Goal: Task Accomplishment & Management: Use online tool/utility

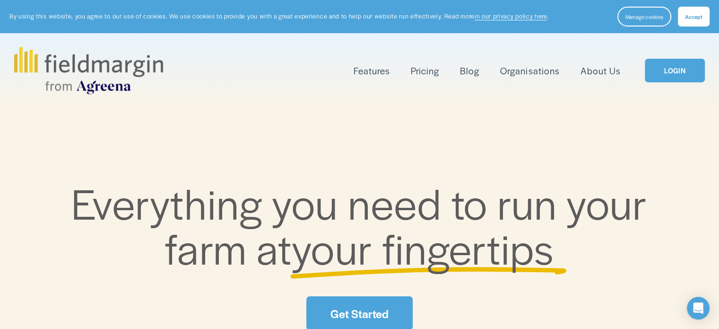
click at [686, 17] on span "Accept" at bounding box center [693, 17] width 17 height 8
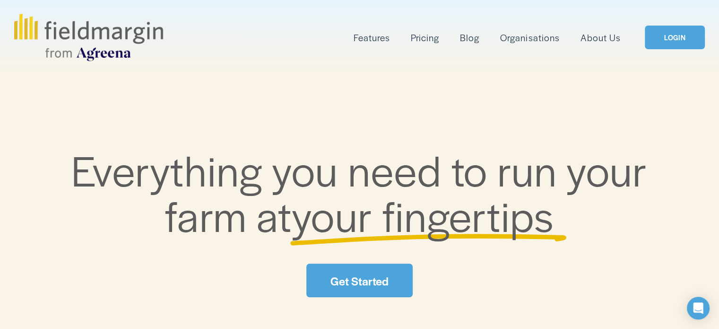
click at [677, 34] on link "LOGIN" at bounding box center [675, 38] width 60 height 24
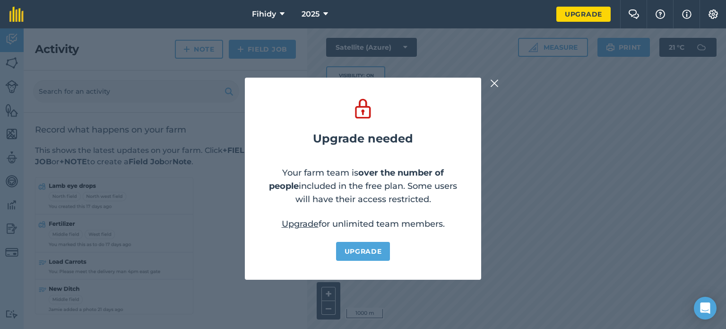
click at [497, 83] on img at bounding box center [494, 83] width 9 height 11
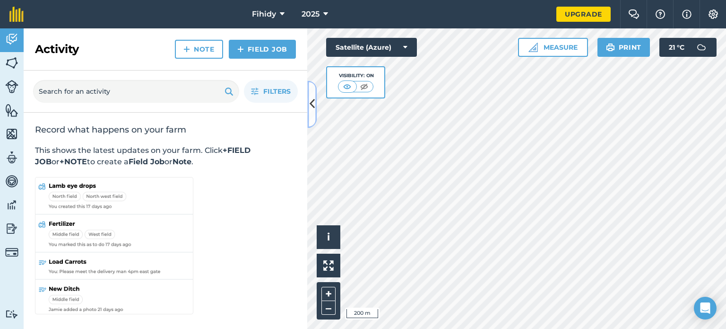
click at [313, 102] on icon at bounding box center [312, 104] width 5 height 17
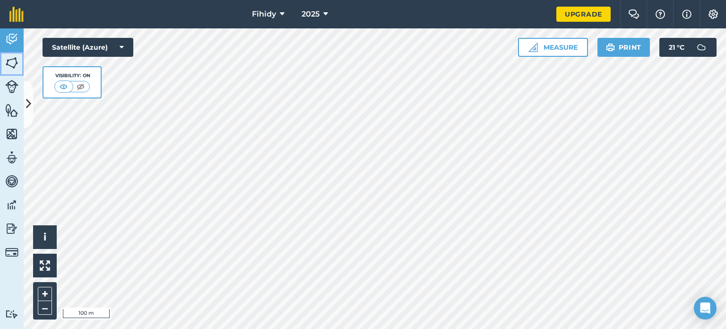
click at [13, 63] on img at bounding box center [11, 63] width 13 height 14
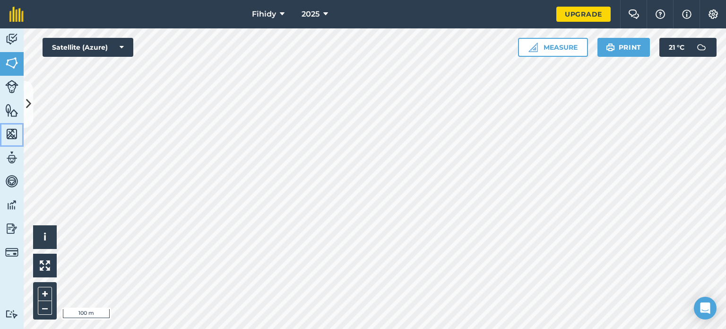
click at [13, 132] on img at bounding box center [11, 134] width 13 height 14
click at [8, 62] on img at bounding box center [11, 63] width 13 height 14
click at [11, 109] on img at bounding box center [11, 110] width 13 height 14
click at [14, 132] on img at bounding box center [11, 134] width 13 height 14
click at [10, 156] on img at bounding box center [11, 157] width 13 height 14
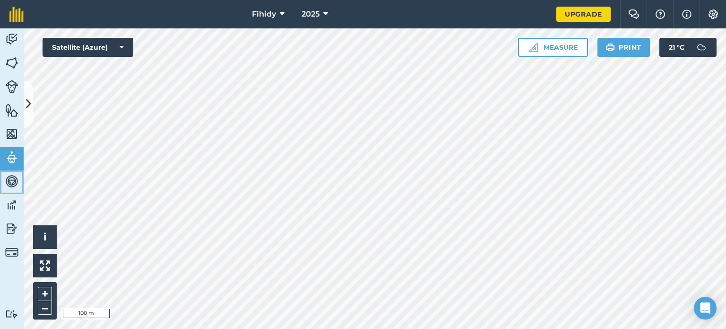
click at [10, 185] on img at bounding box center [11, 181] width 13 height 14
click at [6, 210] on img at bounding box center [11, 205] width 13 height 14
click at [567, 47] on button "Measure" at bounding box center [553, 47] width 70 height 19
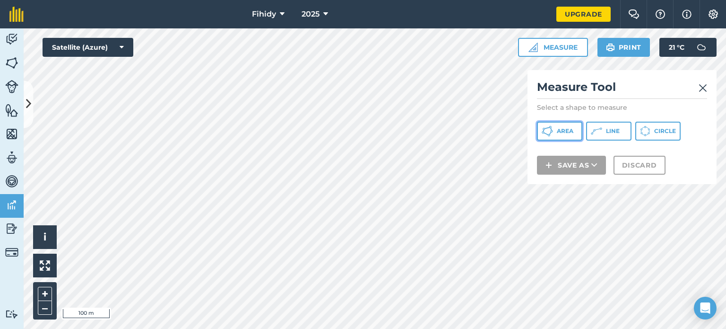
click at [557, 130] on span "Area" at bounding box center [565, 131] width 17 height 8
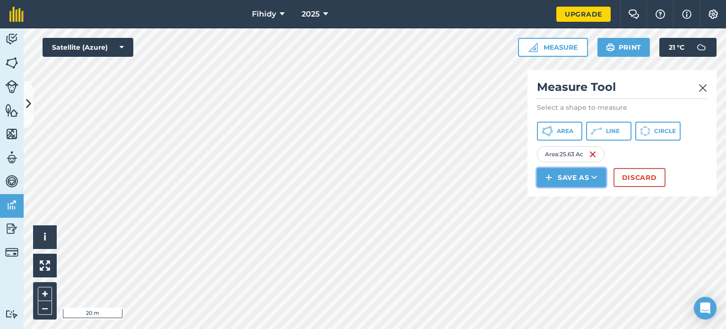
click at [567, 174] on button "Save as" at bounding box center [571, 177] width 69 height 19
click at [569, 195] on link "Field" at bounding box center [571, 198] width 66 height 21
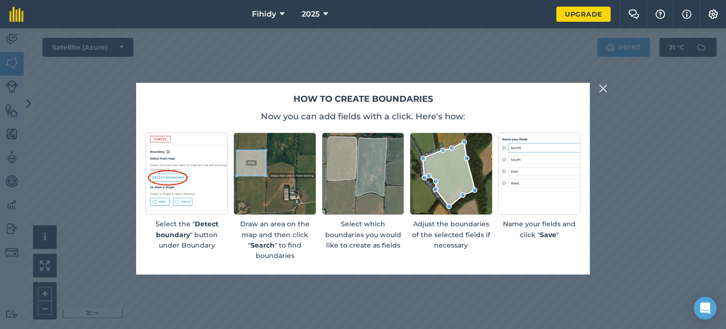
click at [603, 88] on img at bounding box center [603, 88] width 9 height 11
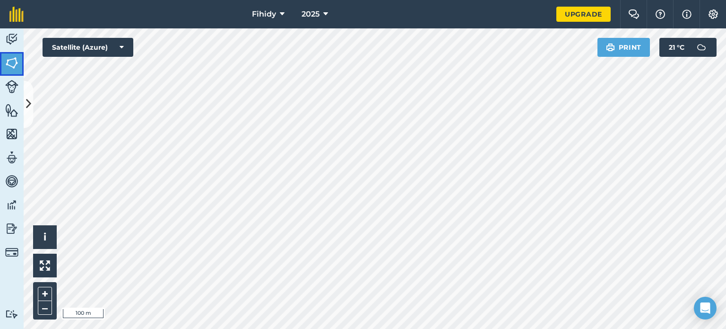
click at [12, 58] on img at bounding box center [11, 63] width 13 height 14
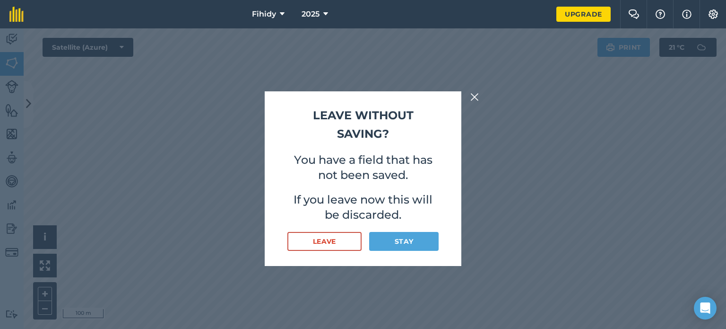
click at [474, 96] on img at bounding box center [474, 96] width 9 height 11
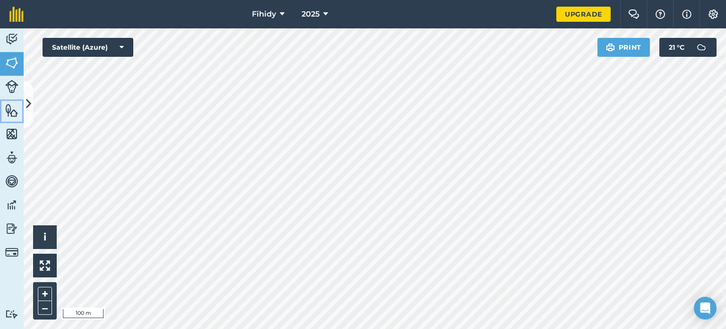
click at [9, 110] on img at bounding box center [11, 110] width 13 height 14
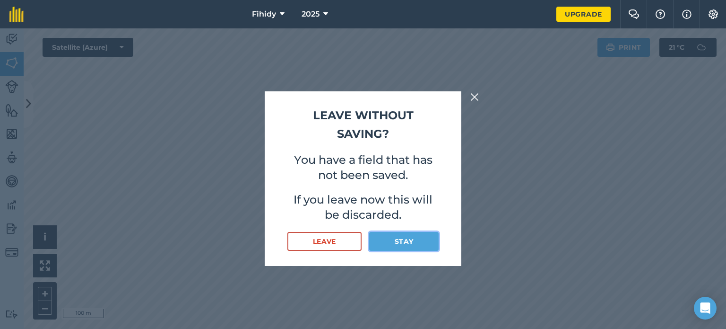
click at [391, 241] on button "Stay" at bounding box center [403, 241] width 69 height 19
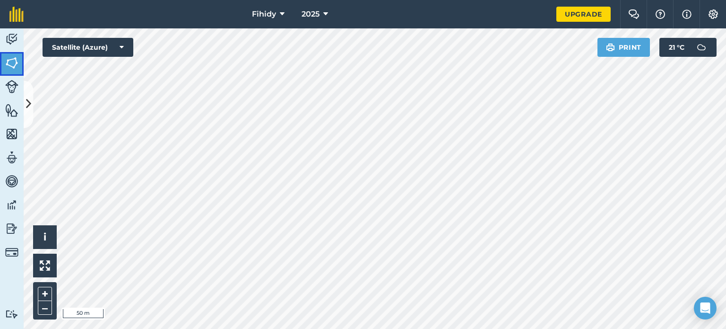
click at [17, 61] on img at bounding box center [11, 63] width 13 height 14
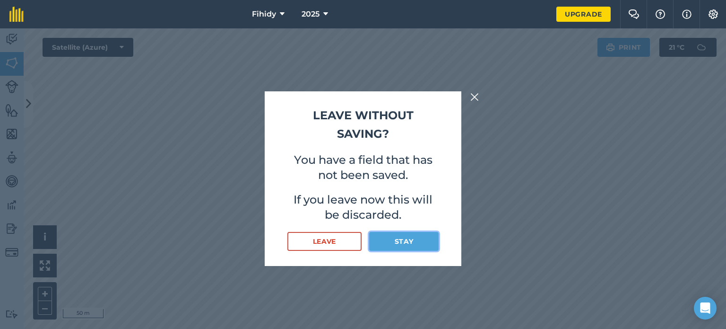
click at [399, 242] on button "Stay" at bounding box center [403, 241] width 69 height 19
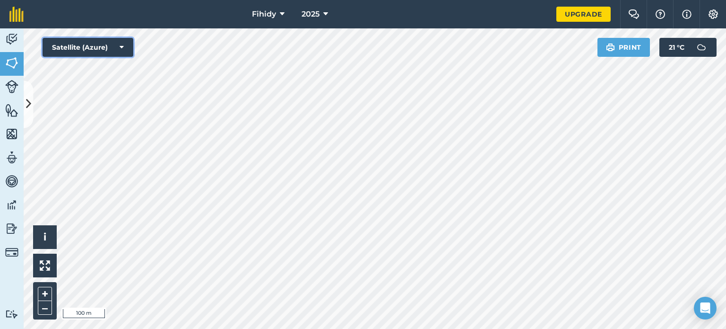
click at [125, 45] on button "Satellite (Azure)" at bounding box center [88, 47] width 91 height 19
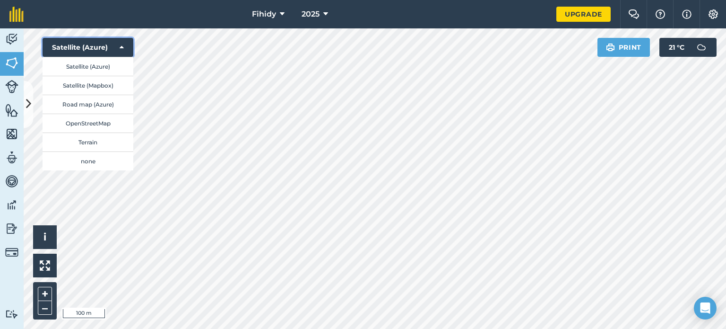
click at [123, 47] on icon at bounding box center [122, 47] width 4 height 9
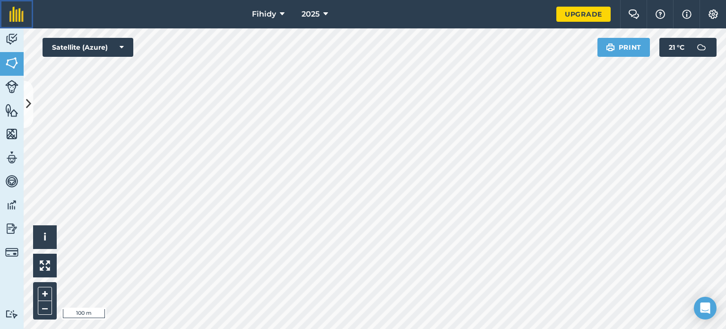
click at [17, 15] on img at bounding box center [16, 14] width 14 height 15
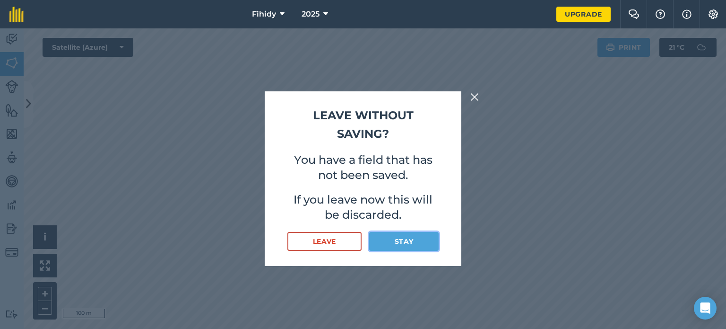
click at [403, 237] on button "Stay" at bounding box center [403, 241] width 69 height 19
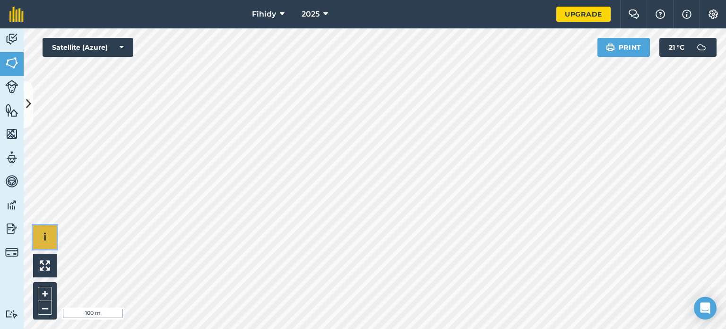
click at [49, 236] on button "i" at bounding box center [45, 237] width 24 height 24
click at [30, 97] on icon at bounding box center [28, 104] width 5 height 17
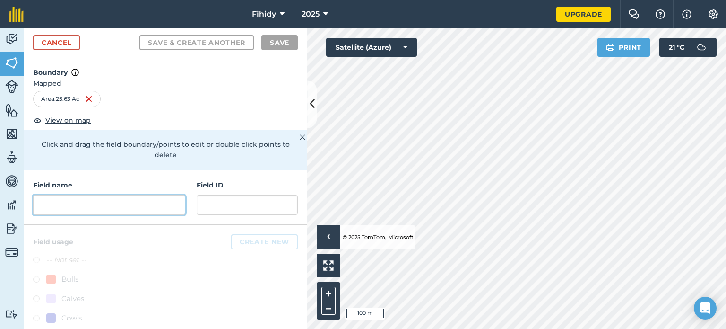
click at [124, 206] on input "text" at bounding box center [109, 205] width 152 height 20
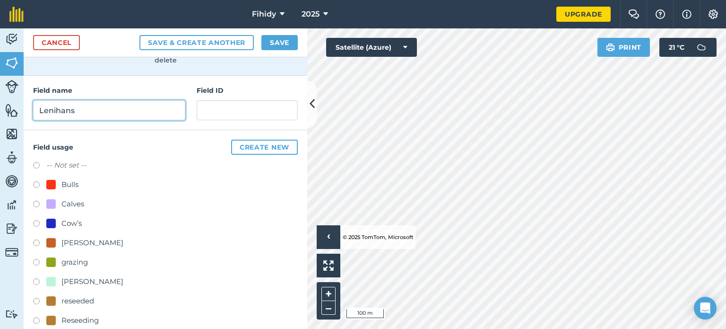
scroll to position [142, 0]
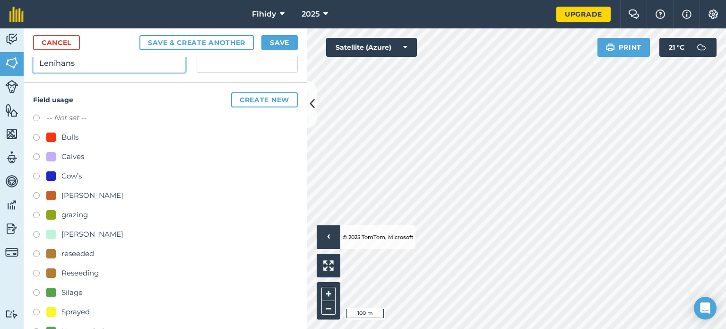
type input "Lenihans"
click at [40, 114] on label at bounding box center [39, 118] width 13 height 9
radio input "true"
click at [267, 102] on button "Create new" at bounding box center [264, 99] width 67 height 15
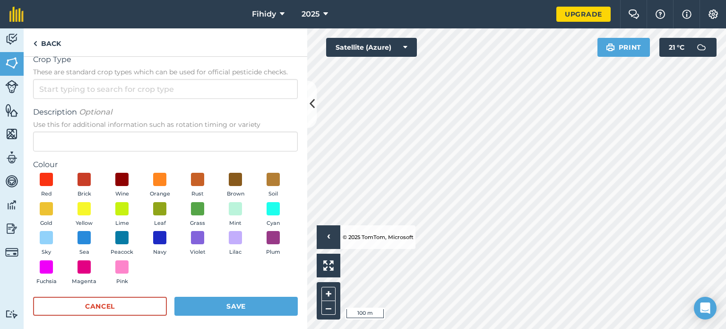
scroll to position [18, 0]
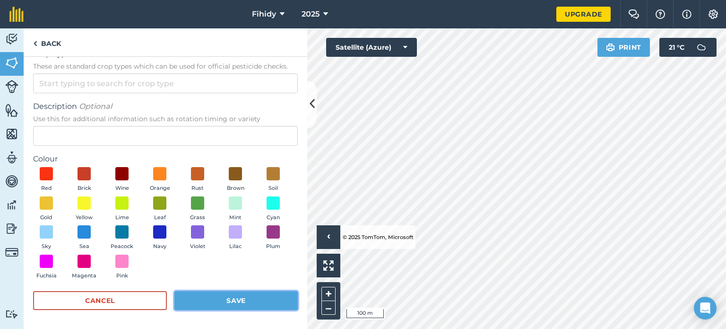
click at [258, 300] on button "Save" at bounding box center [235, 300] width 123 height 19
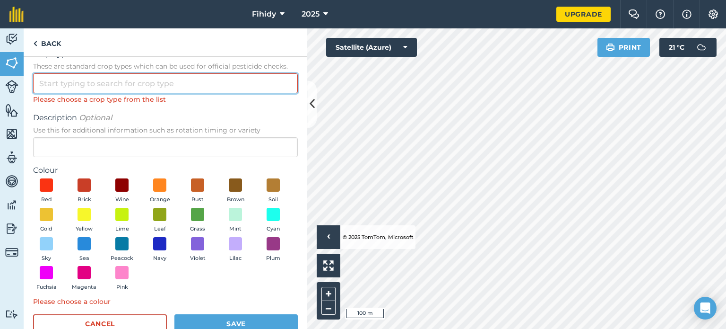
click at [197, 88] on input "Crop Type These are standard crop types which can be used for official pesticid…" at bounding box center [165, 83] width 265 height 20
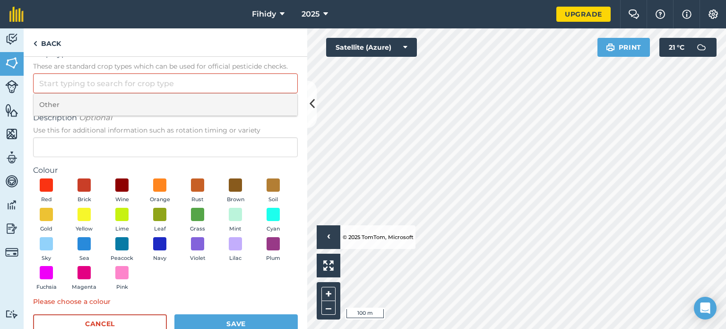
click at [196, 98] on li "Other" at bounding box center [166, 105] width 264 height 22
type input "Other"
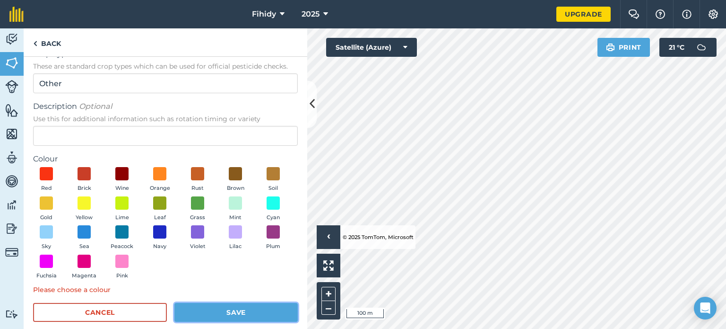
click at [234, 313] on button "Save" at bounding box center [235, 312] width 123 height 19
click at [205, 203] on span at bounding box center [198, 202] width 15 height 15
click at [247, 313] on button "Save" at bounding box center [235, 312] width 123 height 19
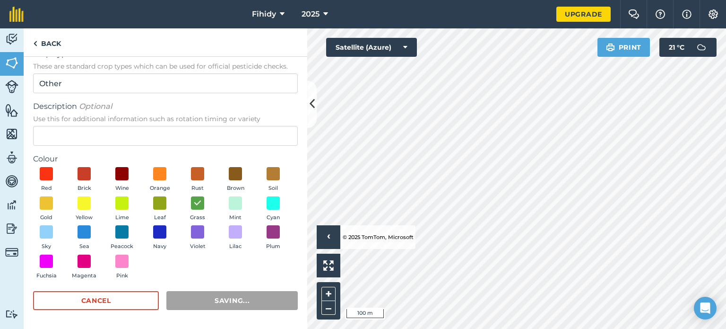
radio input "false"
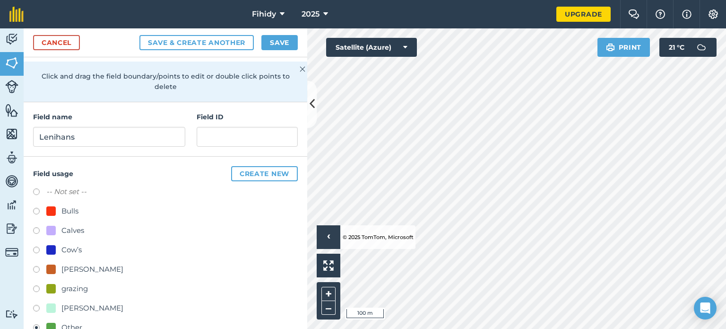
scroll to position [0, 0]
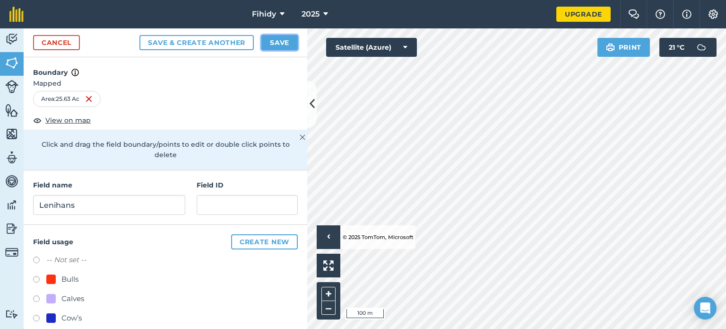
click at [269, 37] on button "Save" at bounding box center [279, 42] width 36 height 15
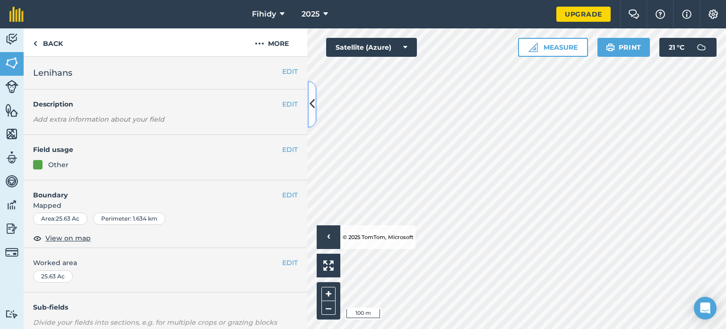
click at [309, 103] on button at bounding box center [311, 103] width 9 height 47
